Goal: Navigation & Orientation: Find specific page/section

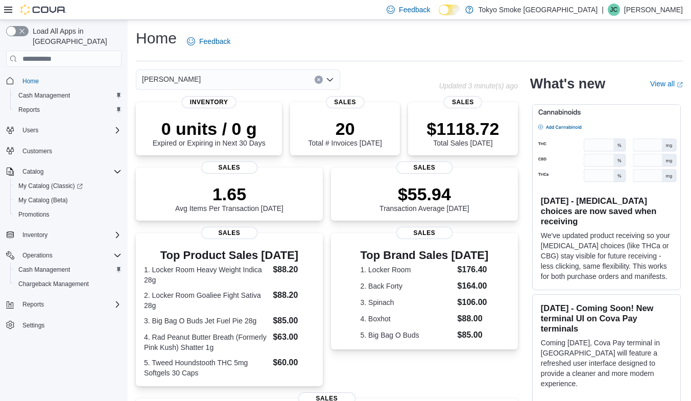
click at [8, 5] on div at bounding box center [35, 10] width 62 height 10
click at [8, 9] on icon at bounding box center [8, 10] width 8 height 8
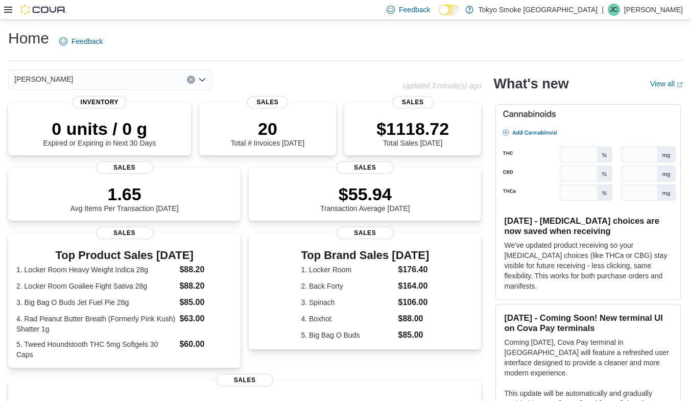
click at [11, 8] on icon at bounding box center [8, 10] width 8 height 8
